Goal: Book appointment/travel/reservation

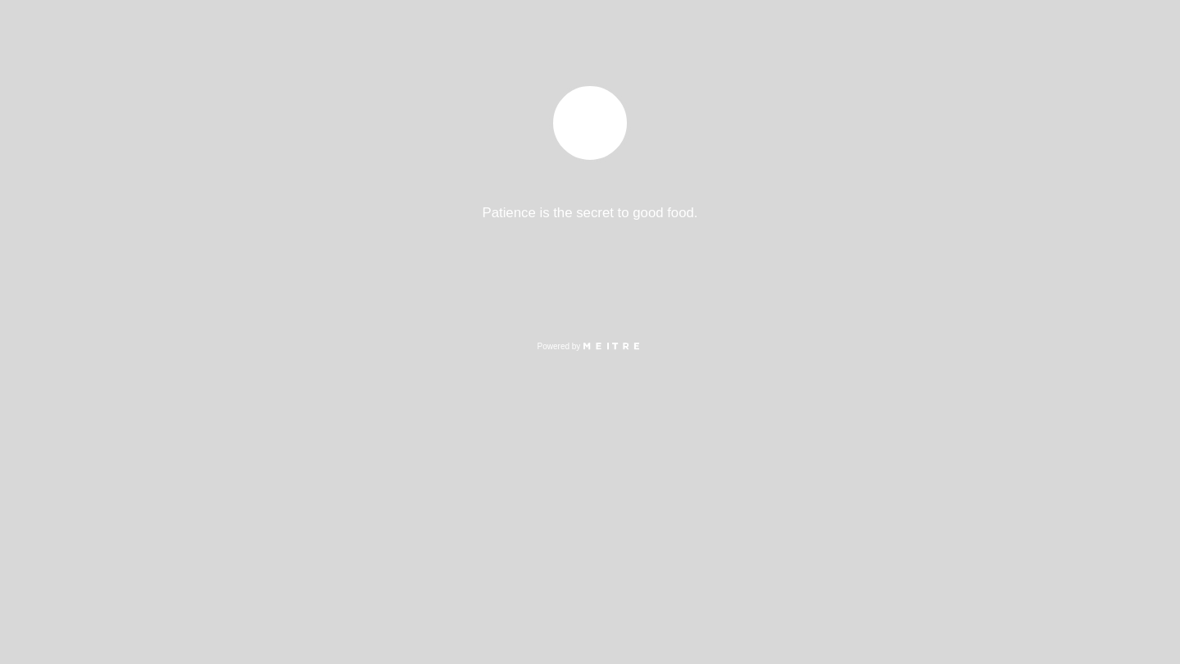
select select "pt"
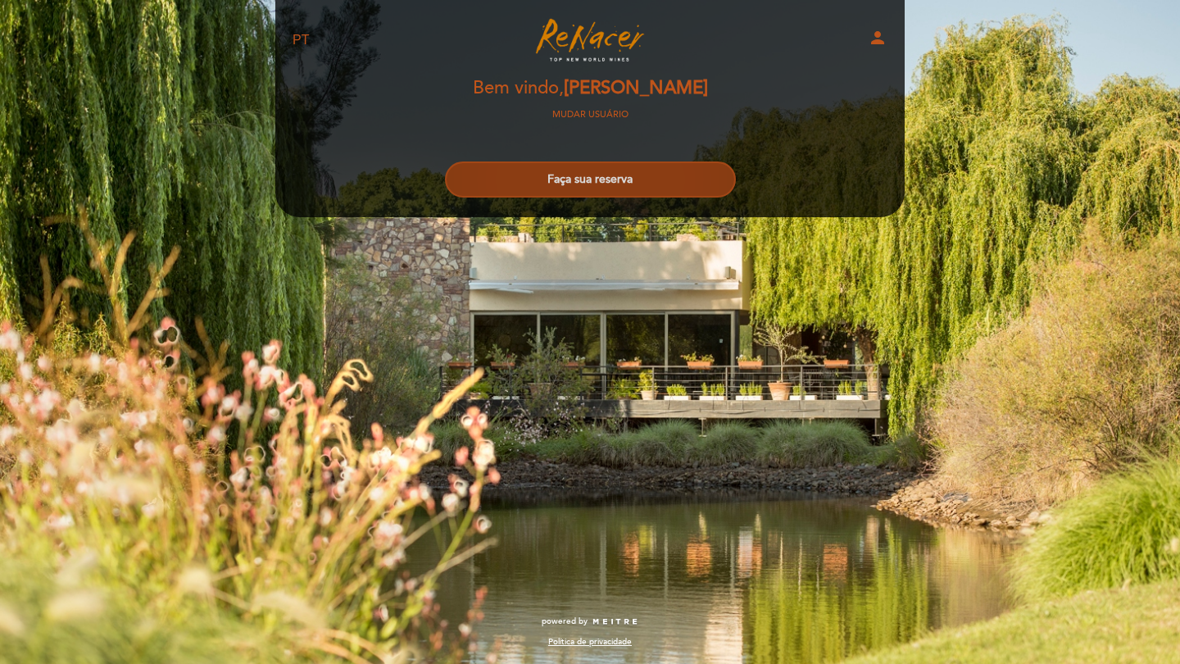
click at [602, 178] on button "Faça sua reserva" at bounding box center [590, 179] width 291 height 36
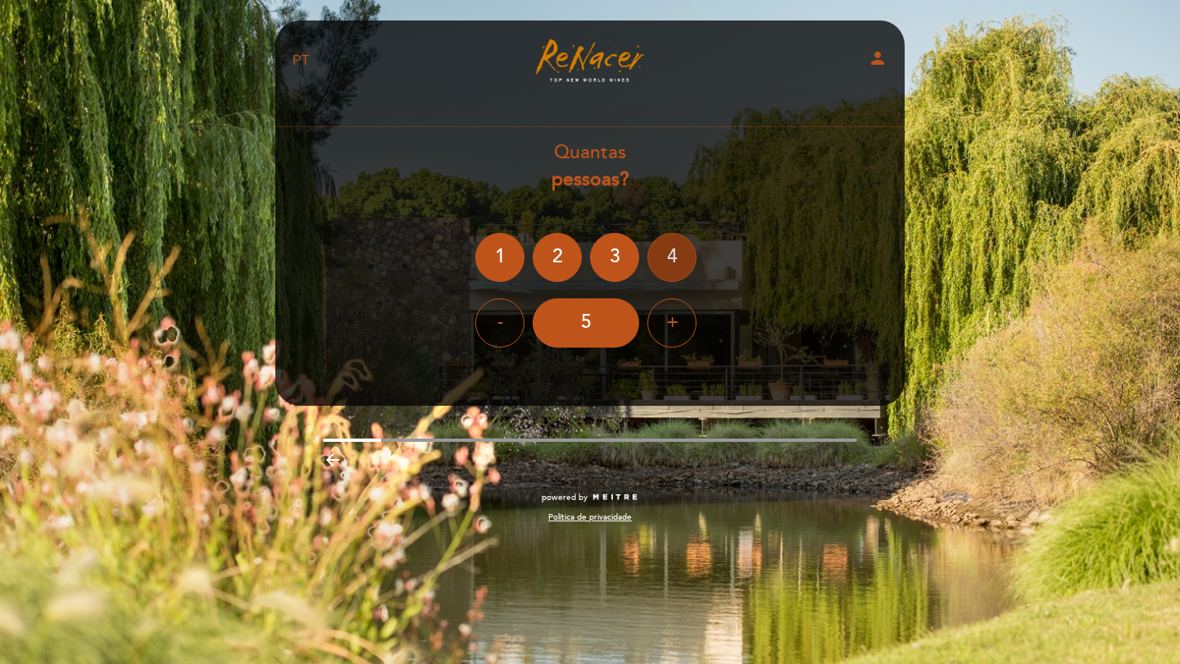
click at [672, 275] on div "4" at bounding box center [672, 257] width 49 height 49
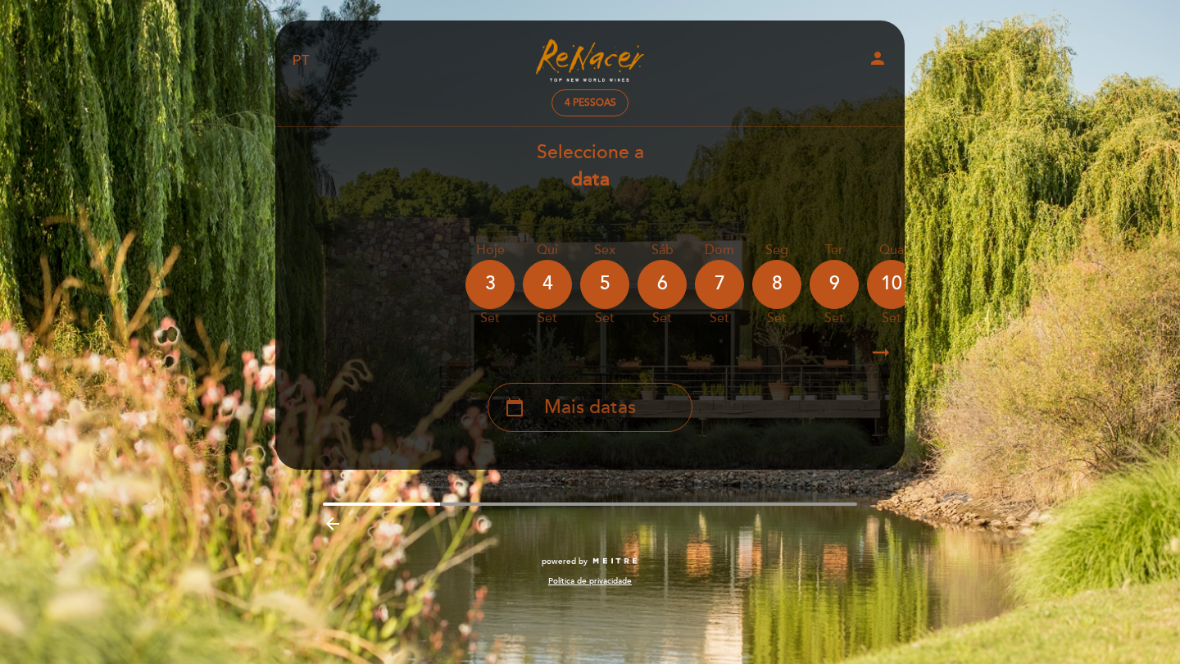
click at [634, 399] on span "Mais datas" at bounding box center [590, 407] width 92 height 27
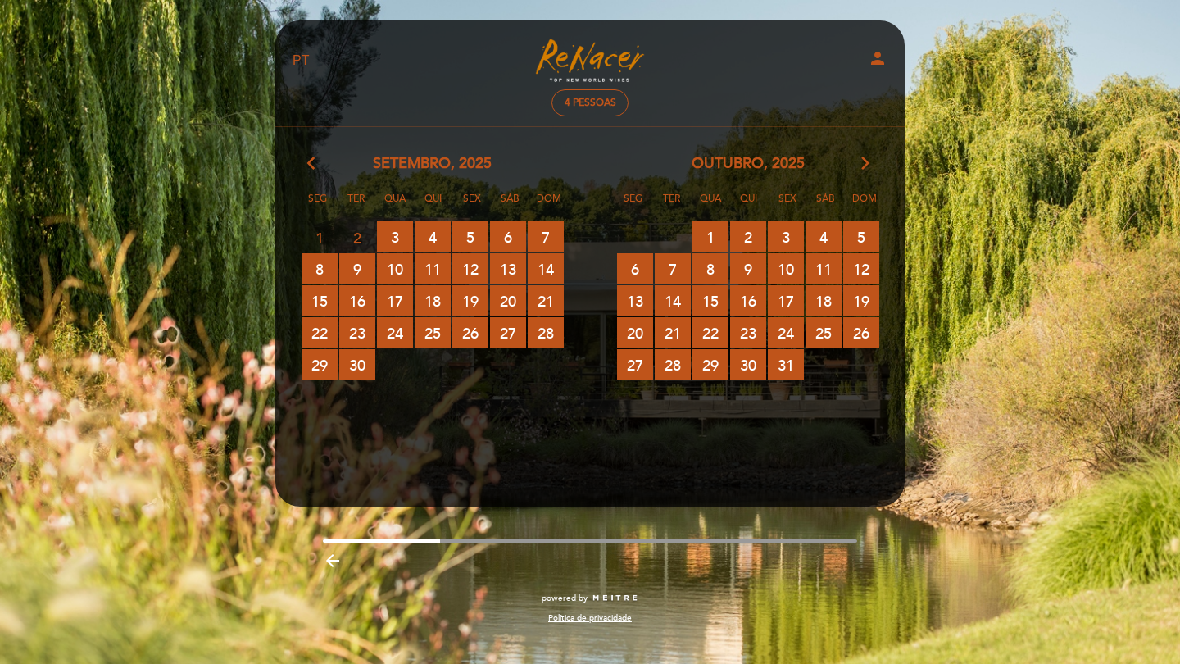
click at [868, 170] on icon "arrow_forward_ios" at bounding box center [865, 163] width 15 height 21
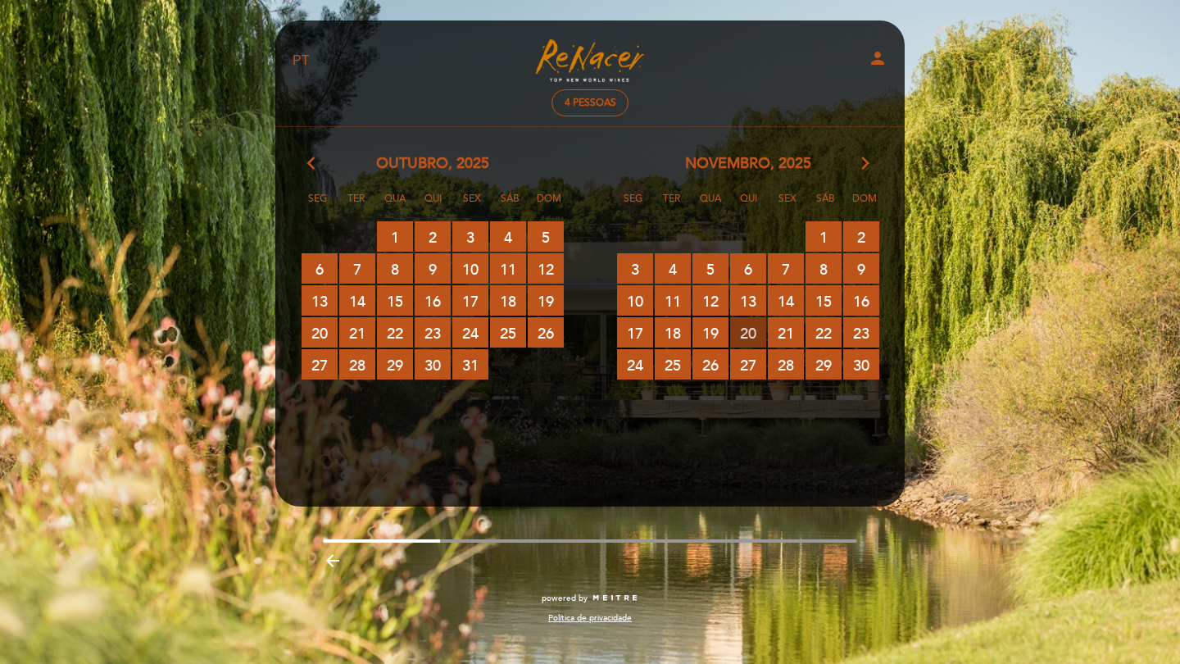
click at [752, 332] on span "20 RESERVAS DISPONÍVEIS" at bounding box center [748, 332] width 36 height 30
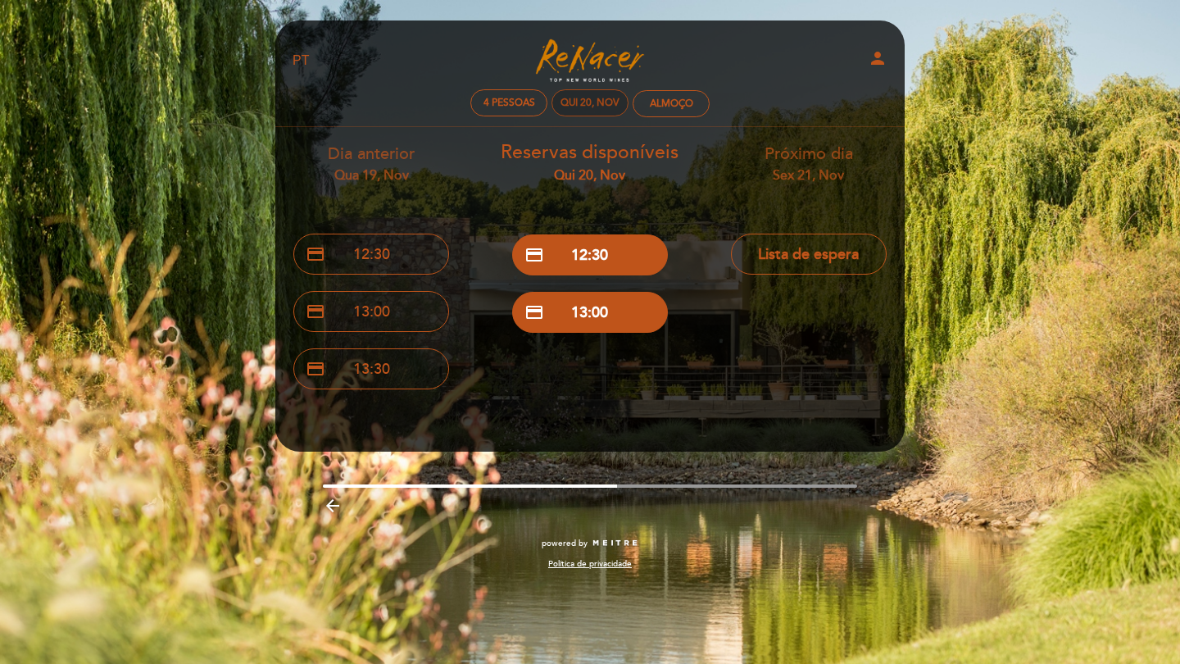
click at [602, 104] on div "Qui 20, nov" at bounding box center [590, 103] width 59 height 12
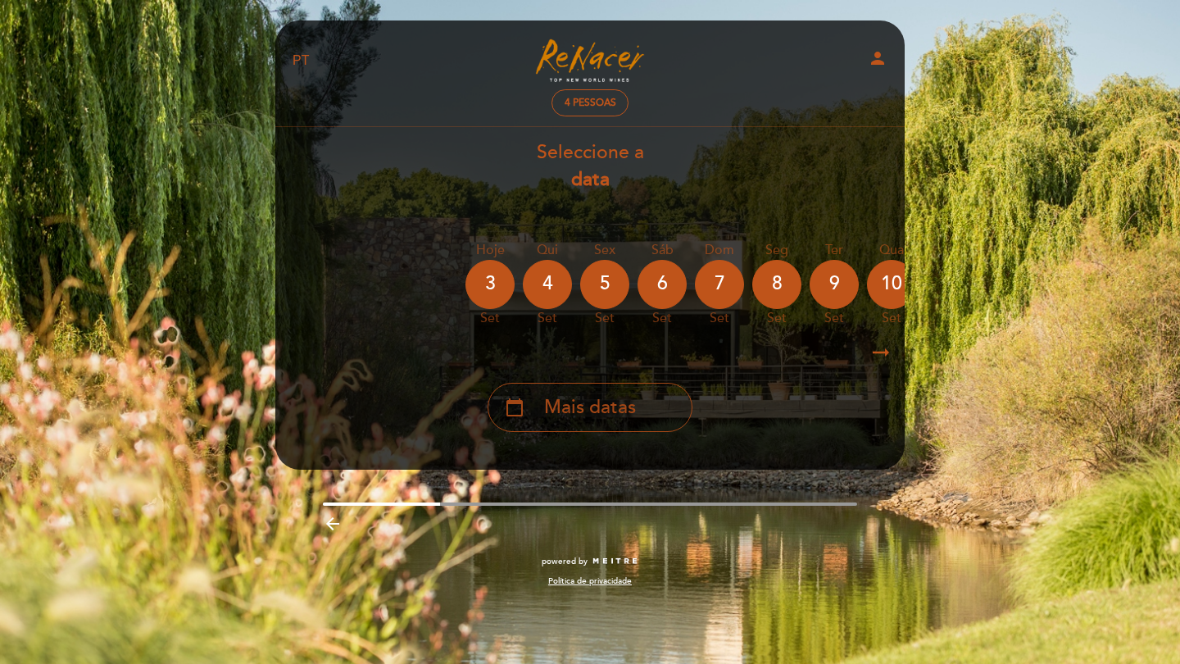
click at [588, 425] on div "calendar_today Mais datas" at bounding box center [590, 407] width 205 height 49
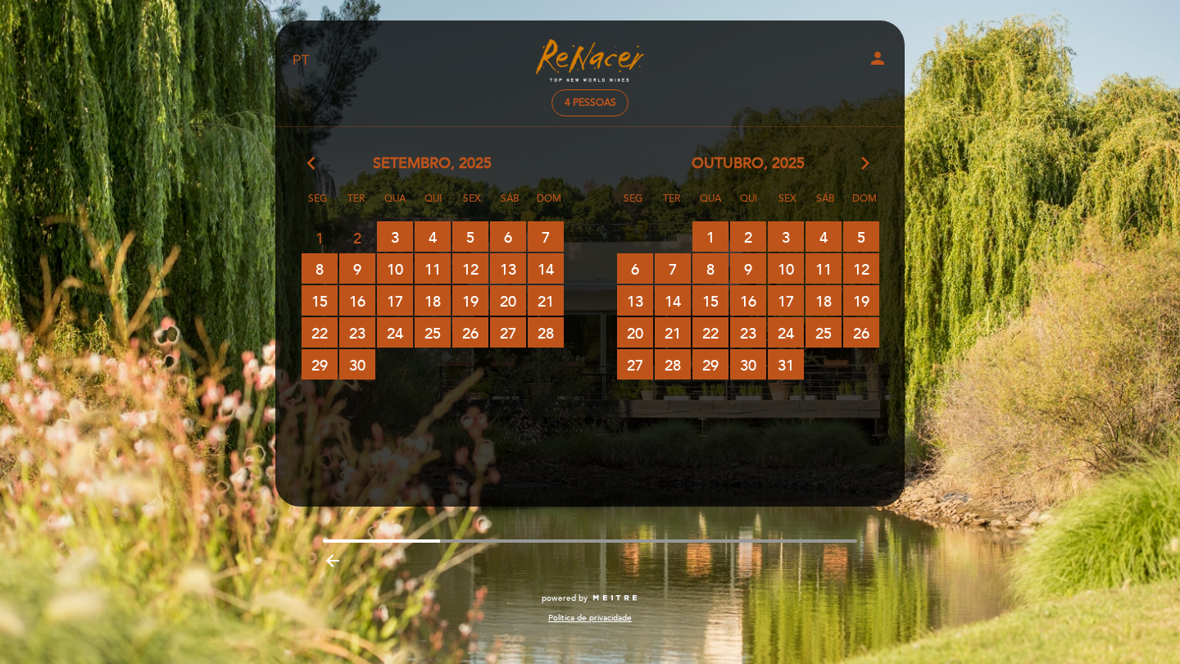
click at [867, 170] on icon "arrow_forward_ios" at bounding box center [865, 163] width 15 height 21
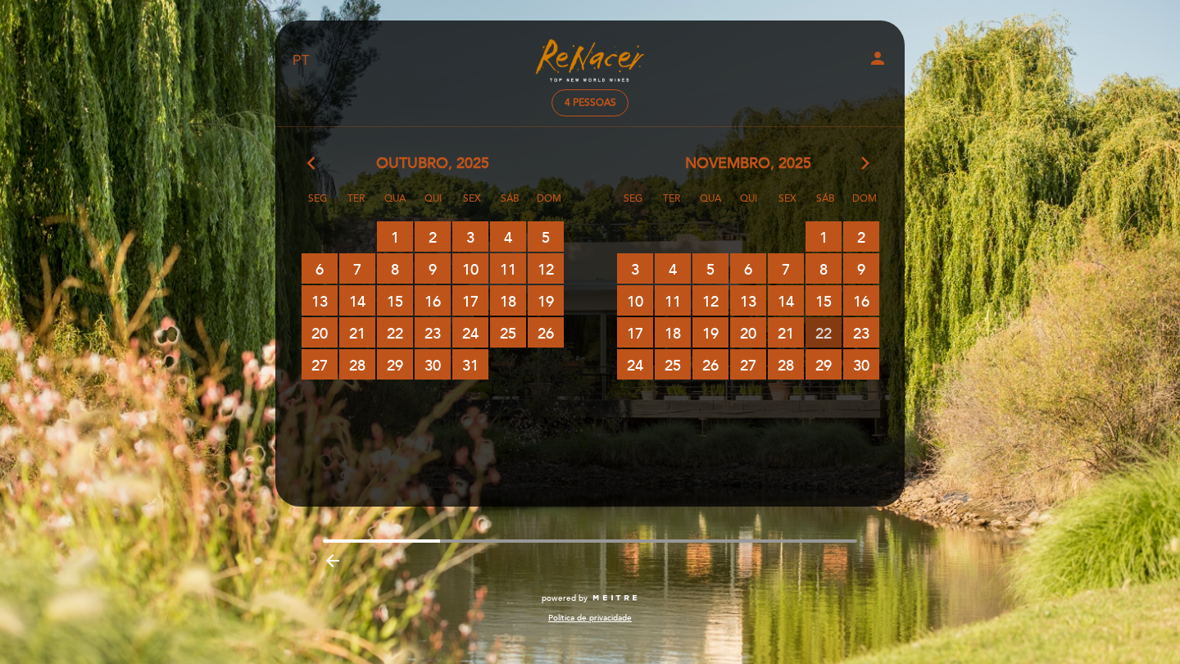
click at [820, 331] on span "22 RESERVAS DISPONÍVEIS" at bounding box center [824, 332] width 36 height 30
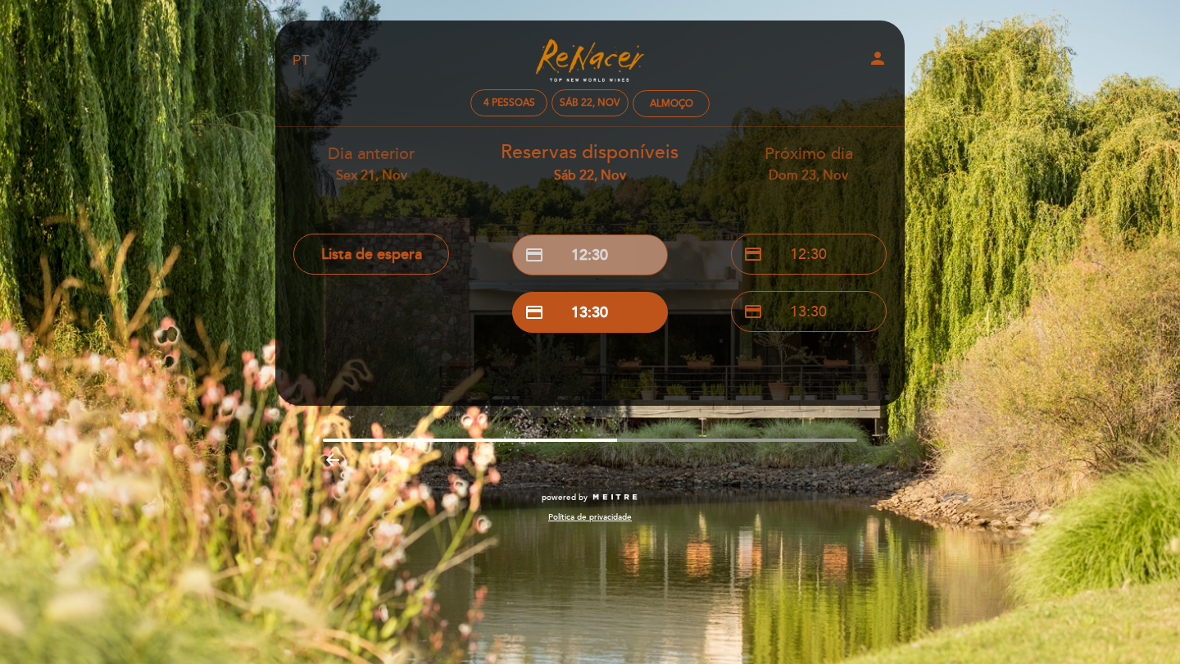
click at [620, 264] on button "credit_card 12:30" at bounding box center [590, 254] width 156 height 41
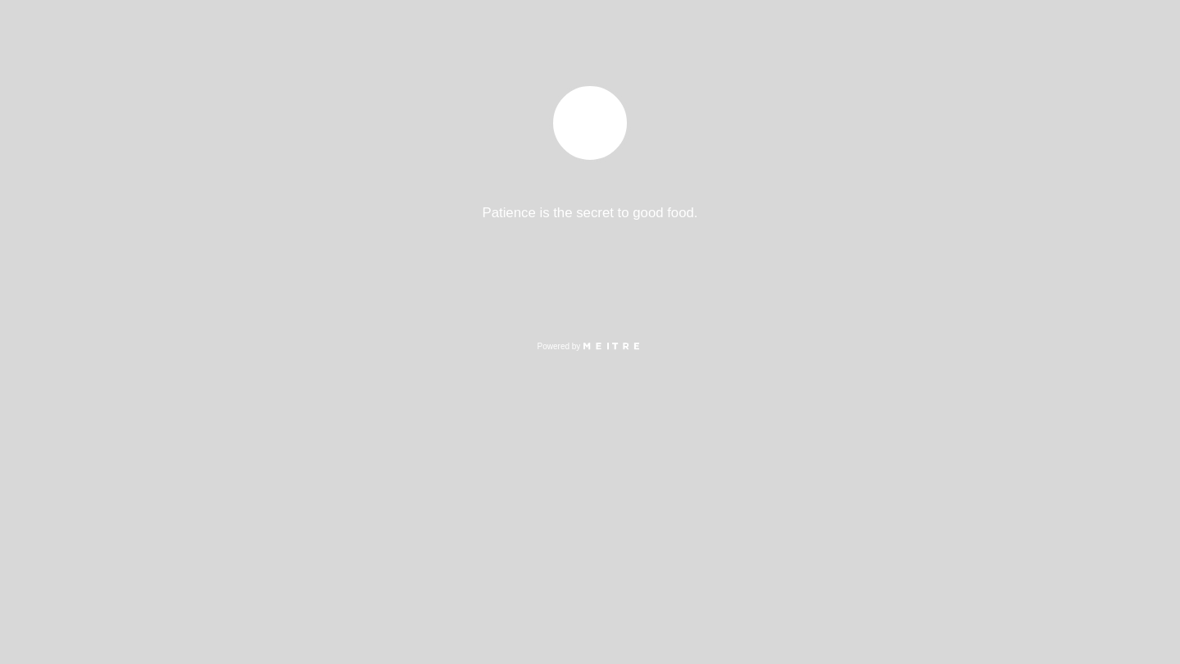
select select "pt"
